Goal: Information Seeking & Learning: Find specific fact

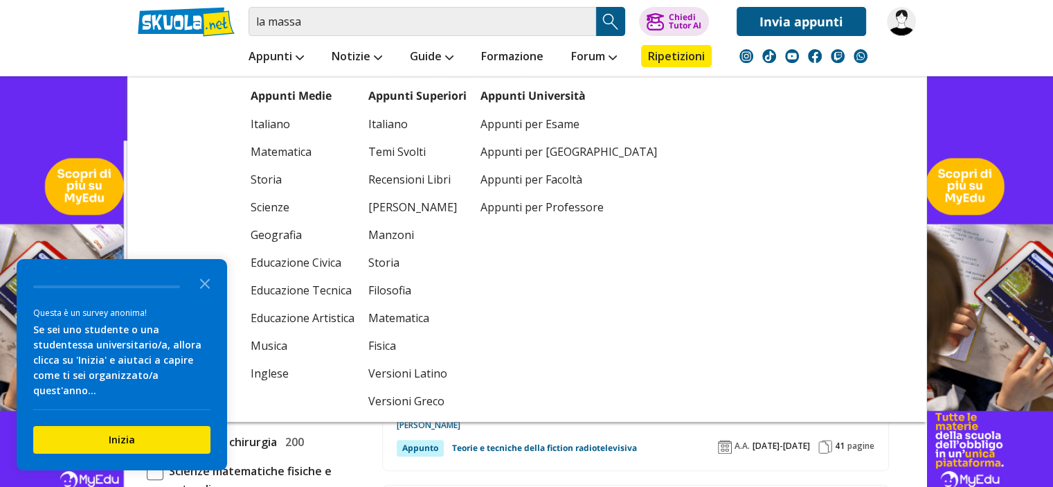
scroll to position [346, 0]
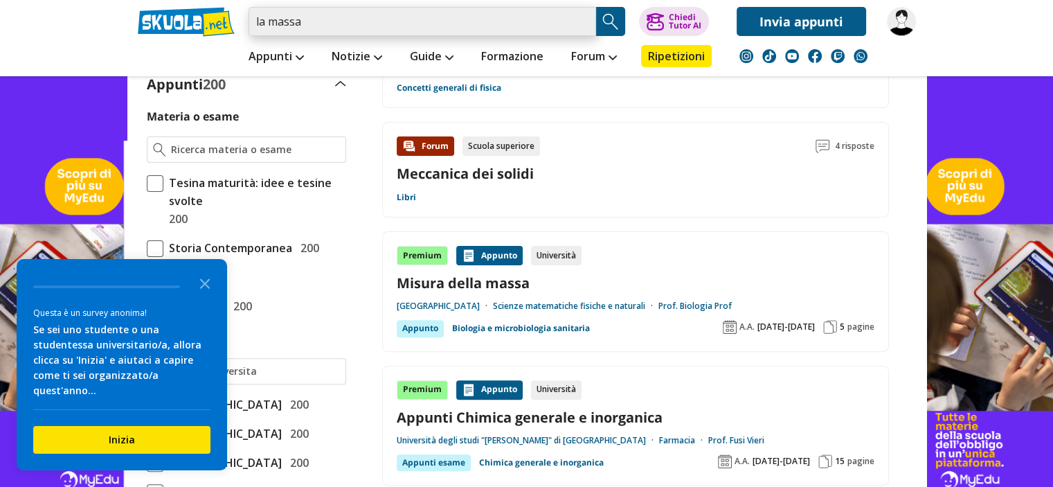
click at [341, 26] on input "la massa" at bounding box center [423, 21] width 348 height 29
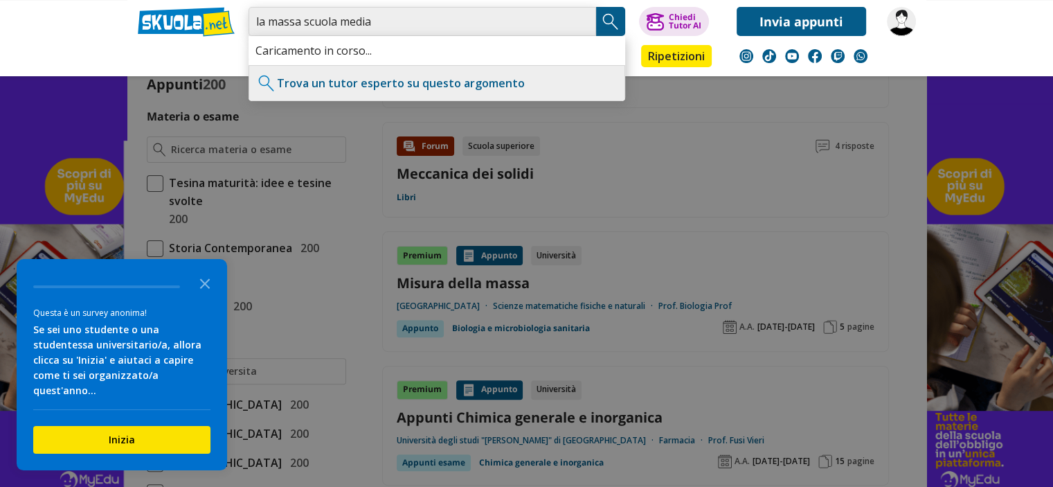
type input "la massa scuola media"
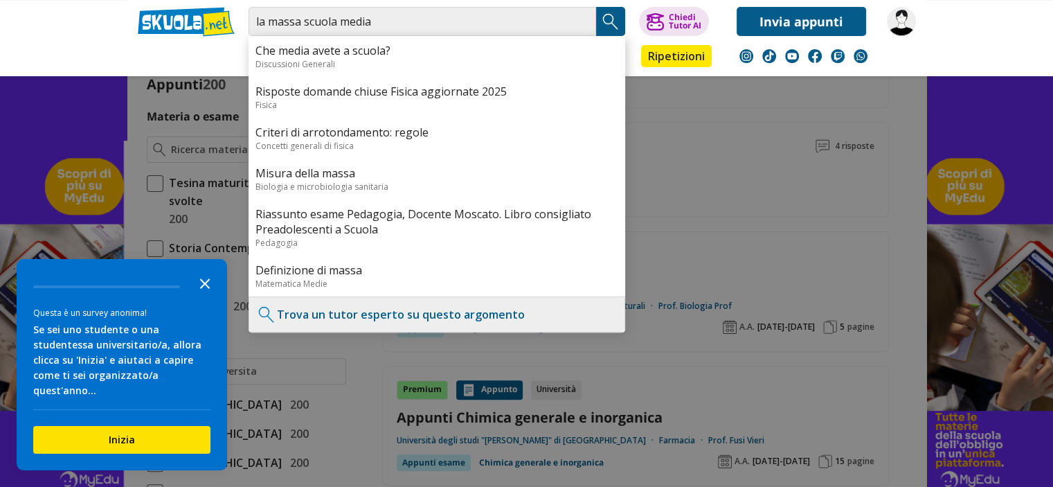
click at [211, 293] on icon "Close the survey" at bounding box center [205, 283] width 28 height 28
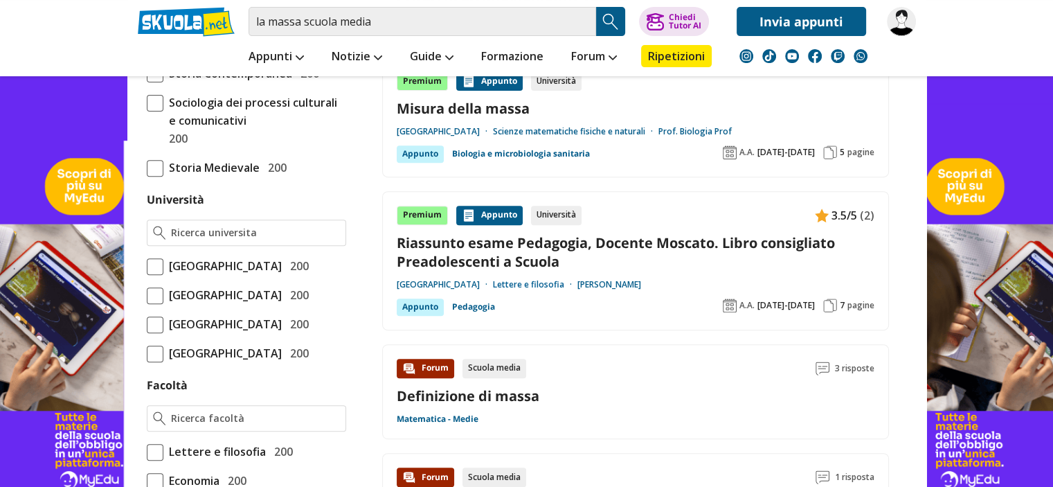
scroll to position [762, 0]
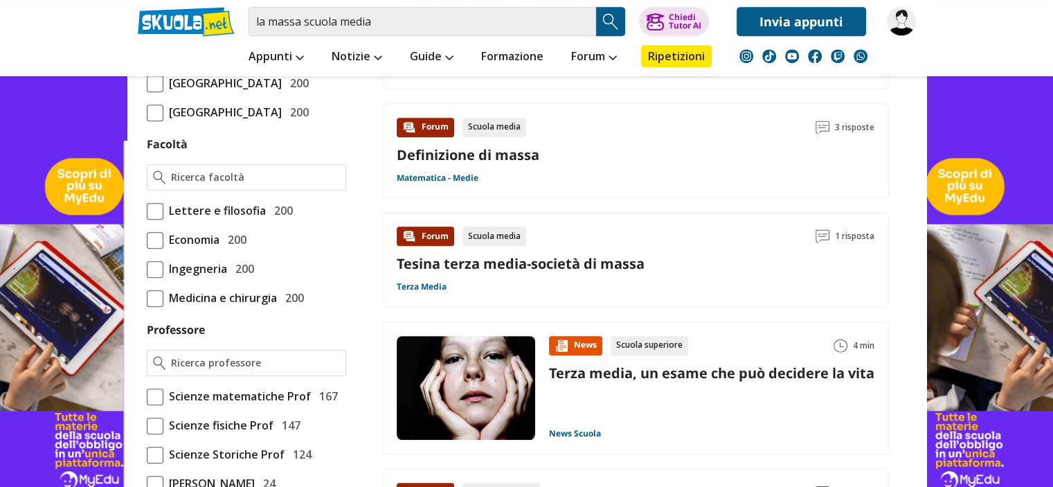
click at [449, 153] on link "Definizione di massa" at bounding box center [468, 154] width 143 height 19
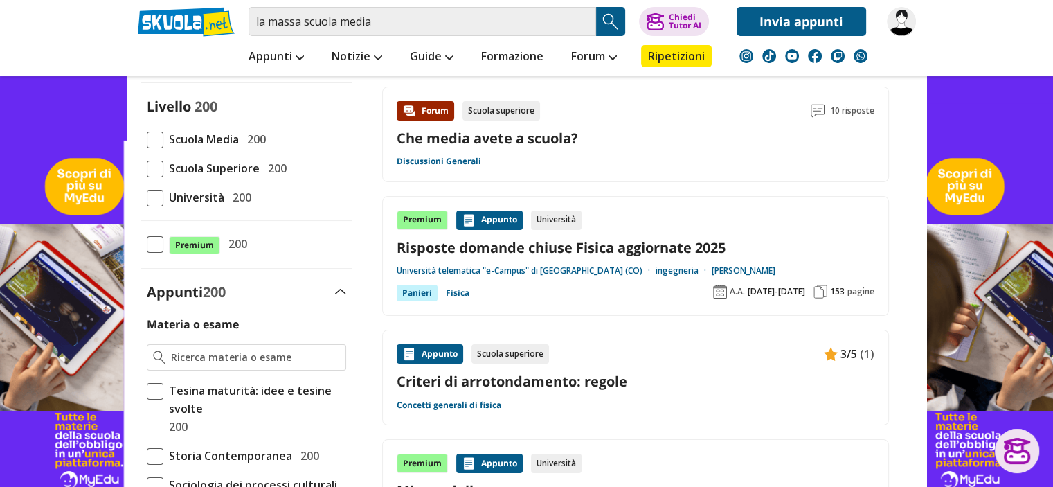
scroll to position [0, 0]
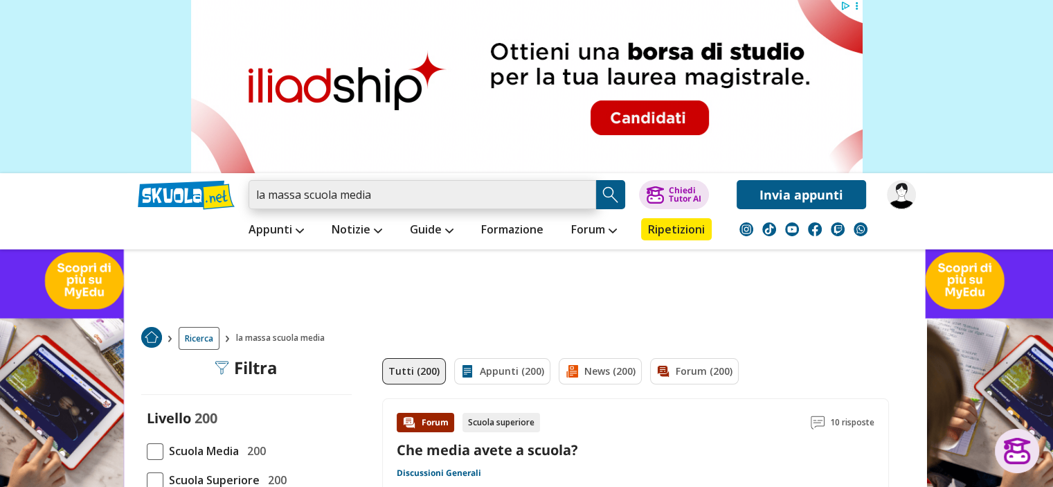
click at [477, 197] on input "la massa scuola media" at bounding box center [423, 194] width 348 height 29
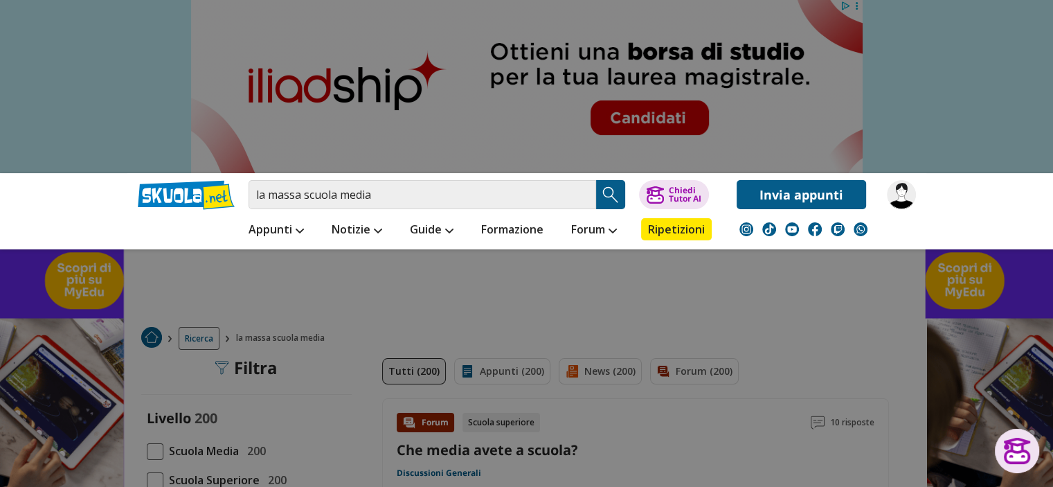
drag, startPoint x: 612, startPoint y: 197, endPoint x: 612, endPoint y: 208, distance: 11.1
click at [613, 196] on img "Search Button" at bounding box center [611, 194] width 21 height 21
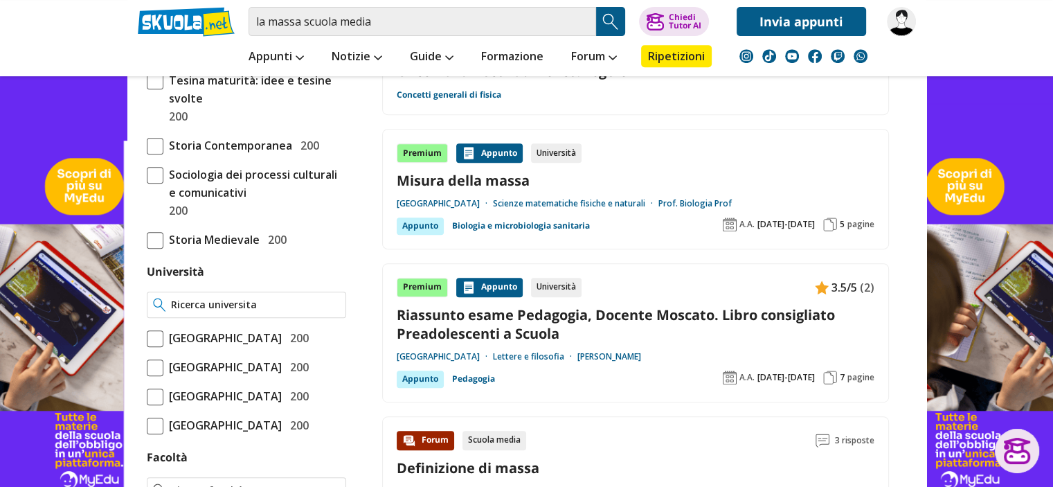
scroll to position [623, 0]
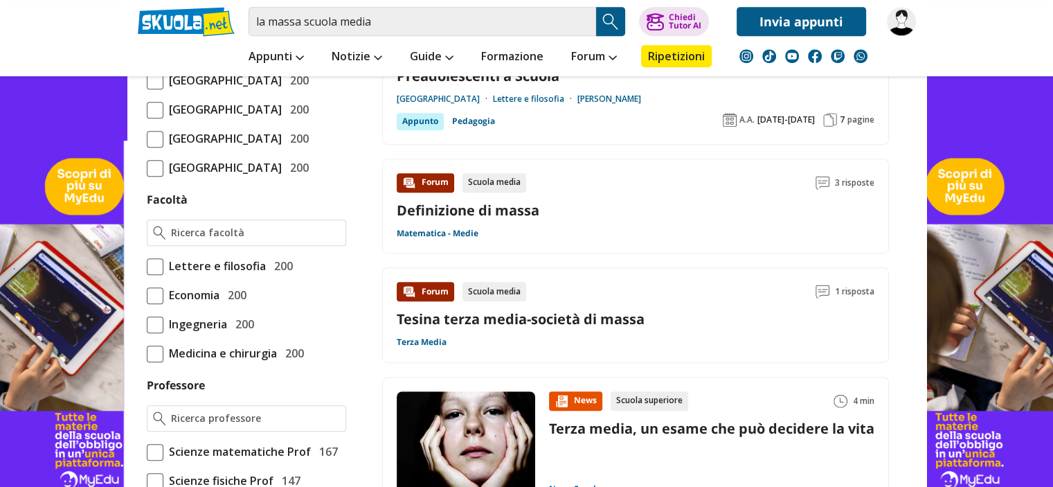
scroll to position [623, 0]
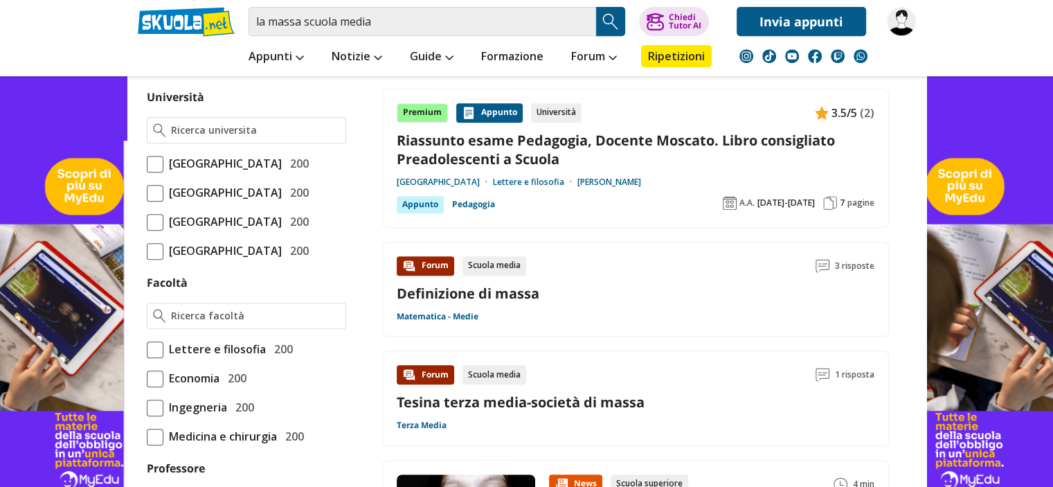
click at [492, 262] on div "Scuola media" at bounding box center [495, 265] width 64 height 19
